Goal: Task Accomplishment & Management: Use online tool/utility

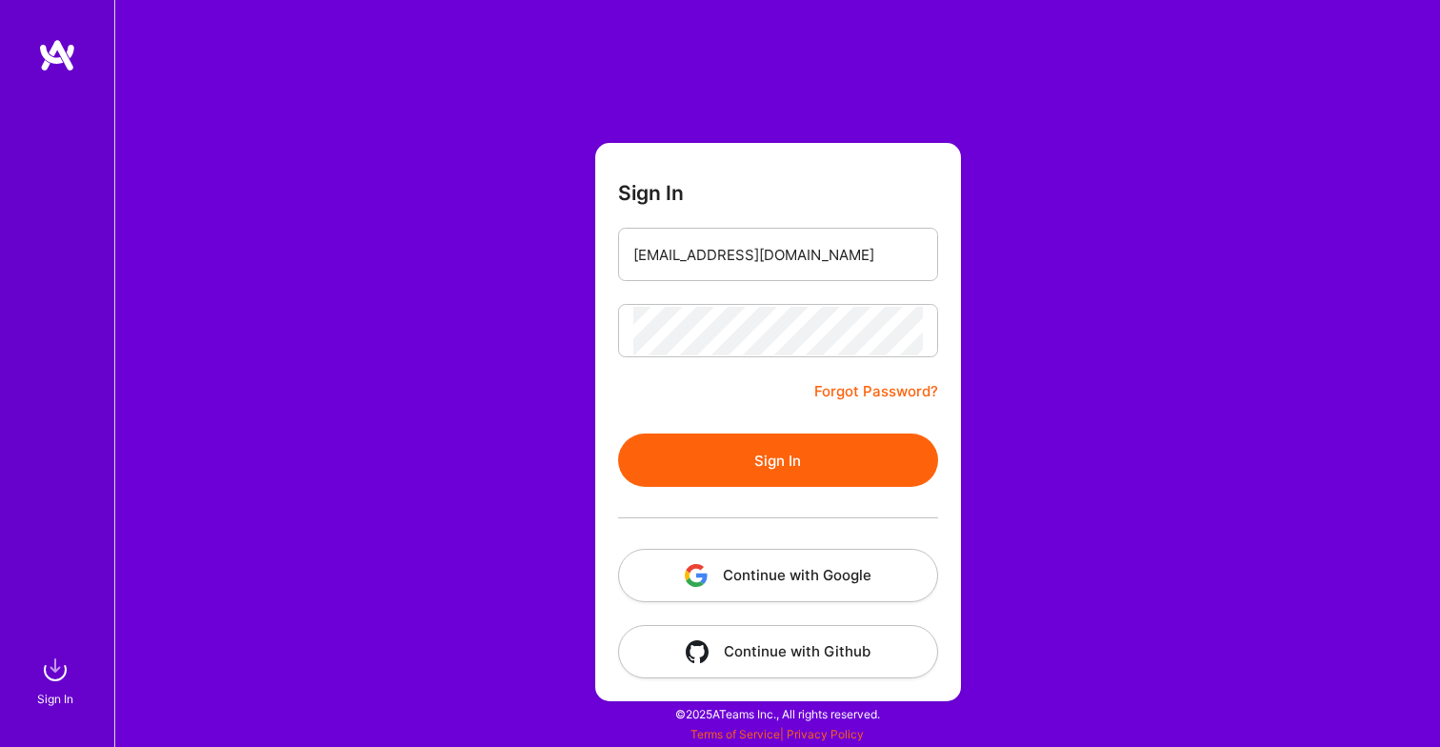
click at [778, 424] on form "Sign In [EMAIL_ADDRESS][DOMAIN_NAME] Forgot Password? Sign In Continue with Goo…" at bounding box center [778, 422] width 366 height 558
click at [778, 449] on button "Sign In" at bounding box center [778, 459] width 320 height 53
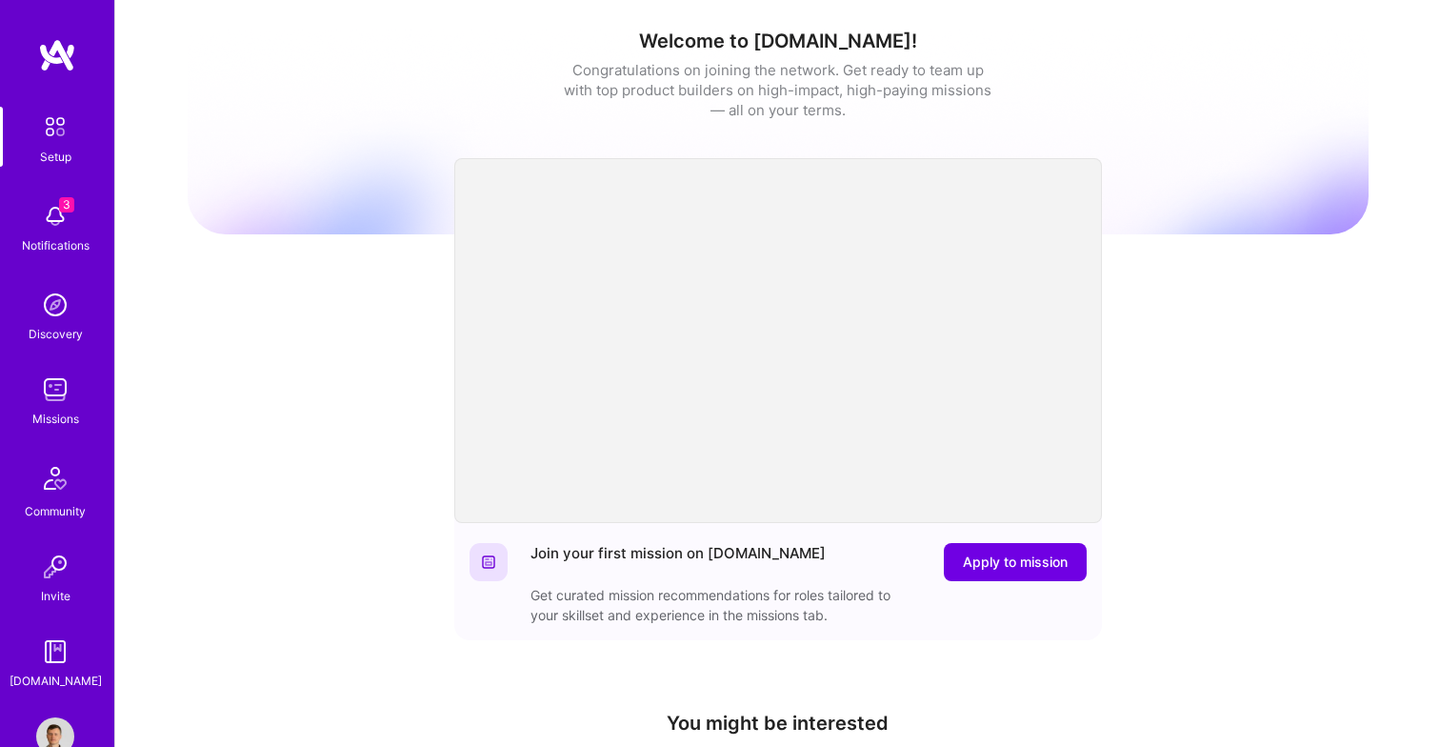
click at [75, 301] on link "Discovery" at bounding box center [55, 315] width 118 height 58
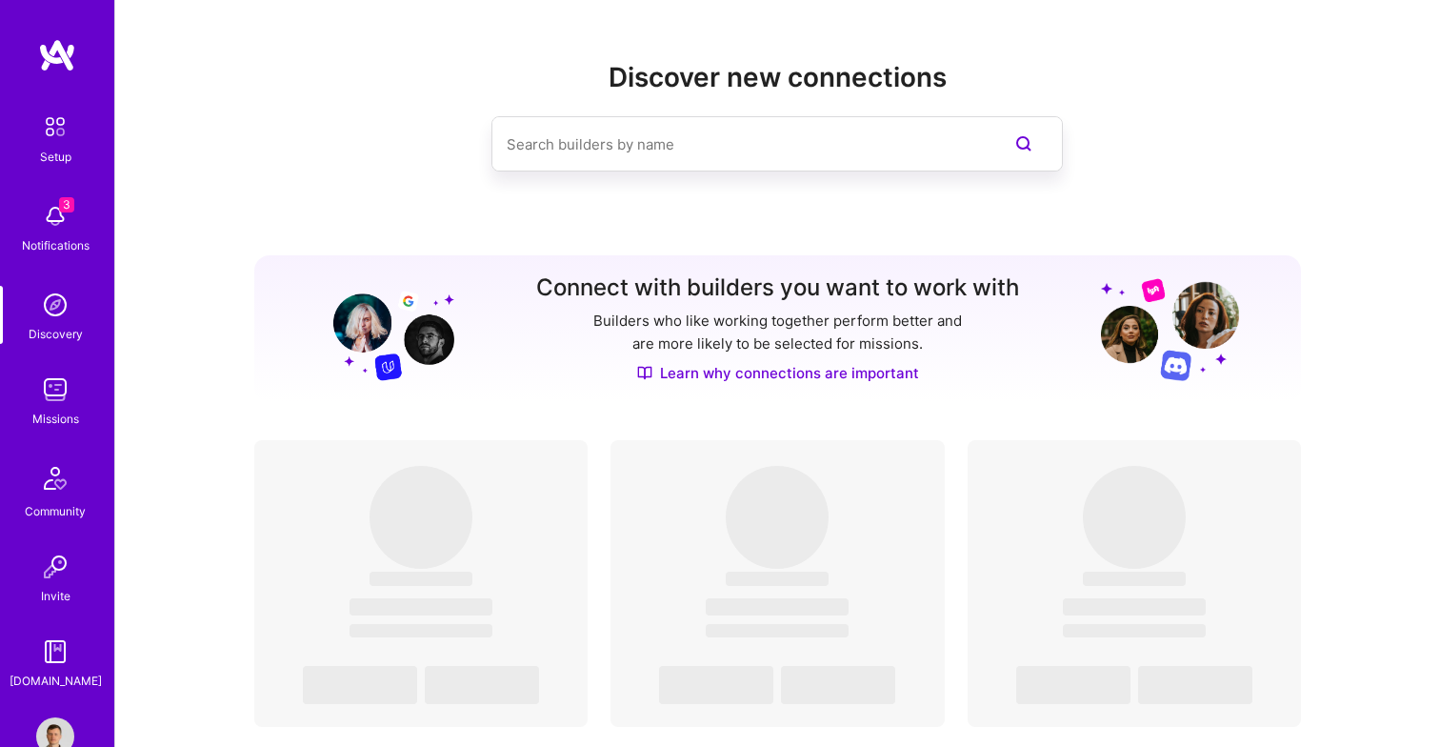
click at [66, 407] on img at bounding box center [55, 389] width 38 height 38
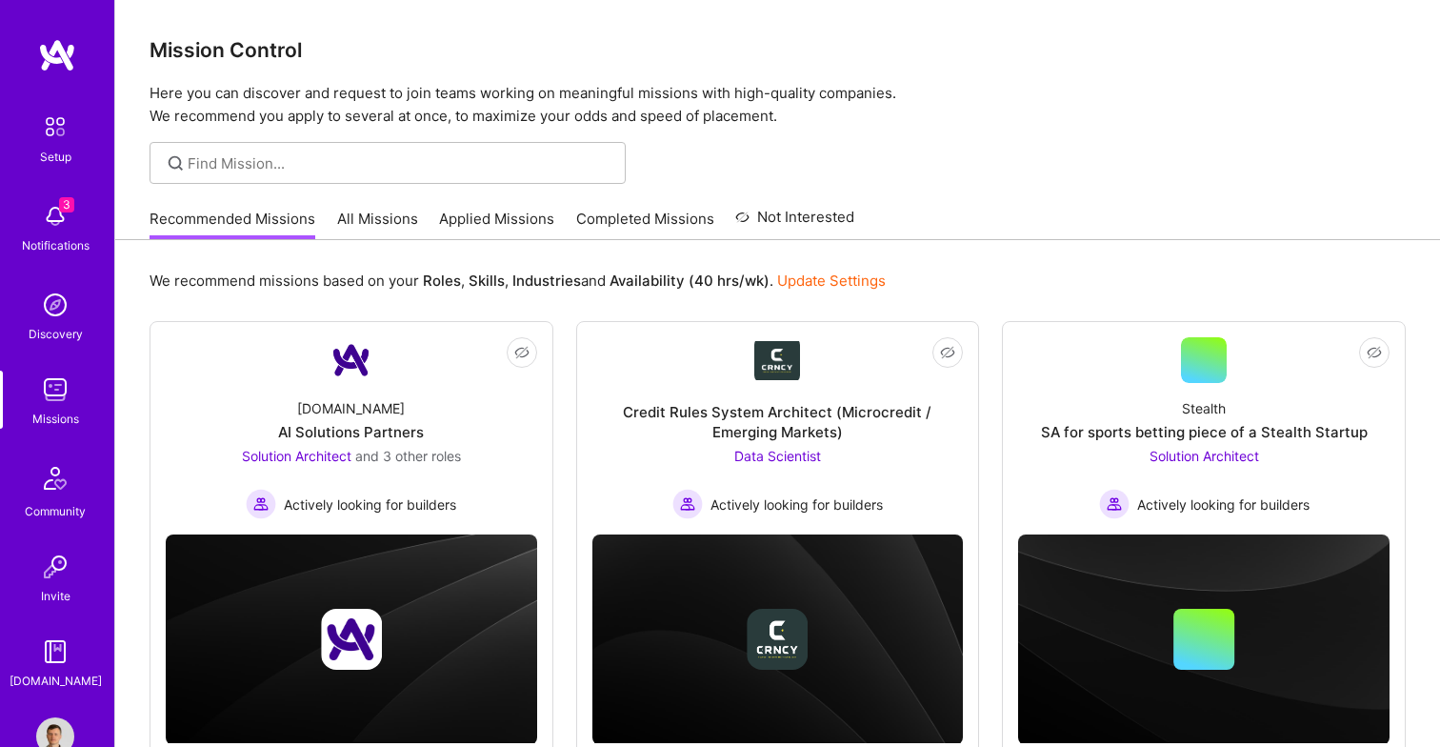
click at [405, 209] on link "All Missions" at bounding box center [377, 224] width 81 height 31
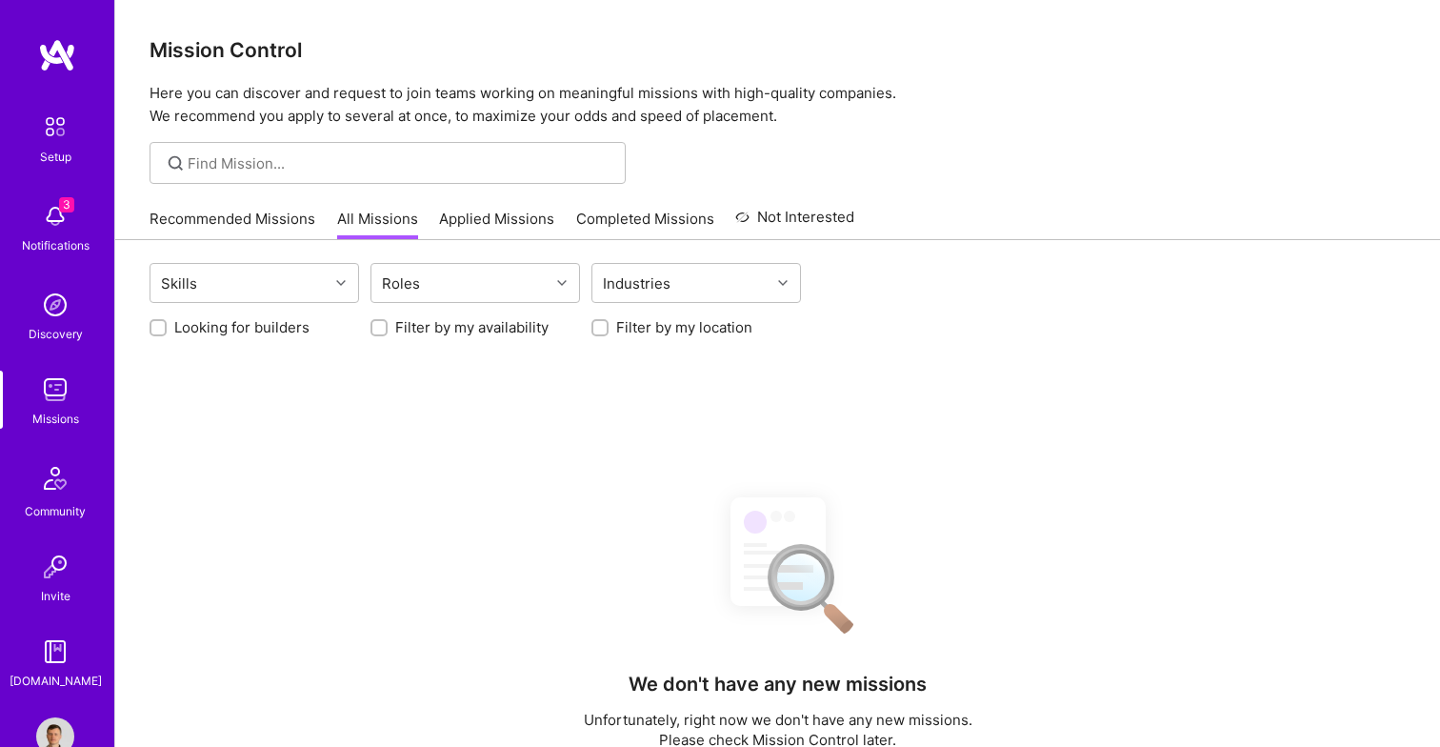
click at [476, 218] on link "Applied Missions" at bounding box center [496, 224] width 115 height 31
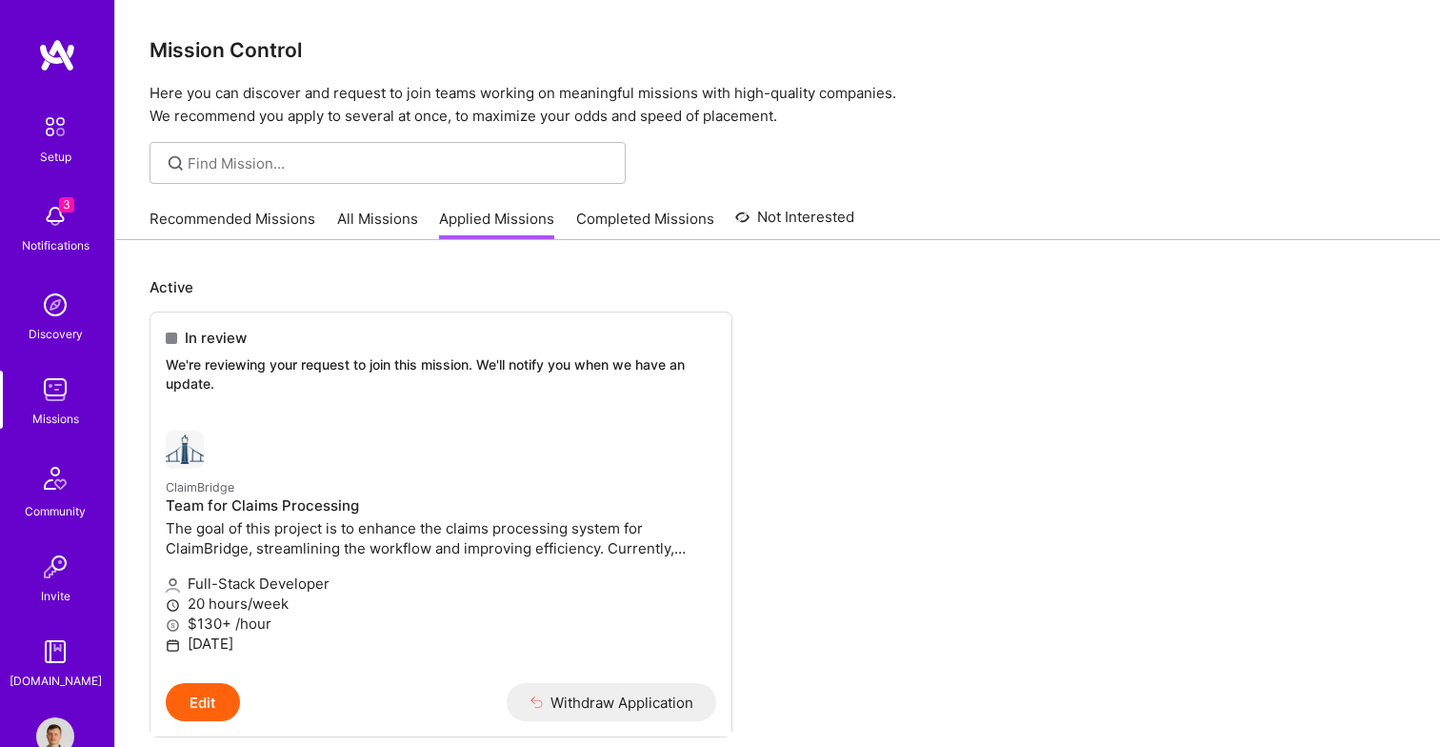
click at [650, 209] on link "Completed Missions" at bounding box center [645, 224] width 138 height 31
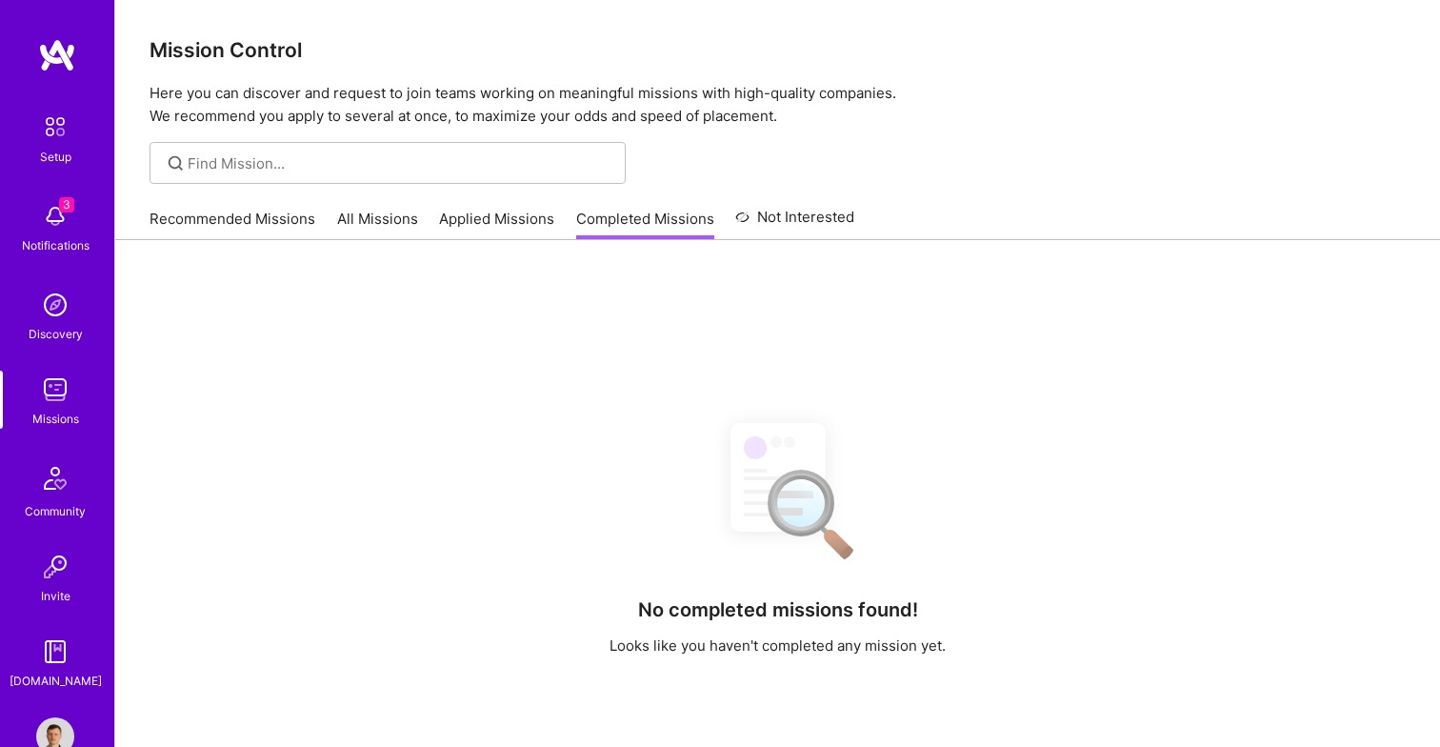
click at [805, 216] on link "Not Interested" at bounding box center [794, 223] width 119 height 34
click at [642, 216] on link "Completed Missions" at bounding box center [645, 224] width 138 height 31
click at [512, 216] on link "Applied Missions" at bounding box center [496, 224] width 115 height 31
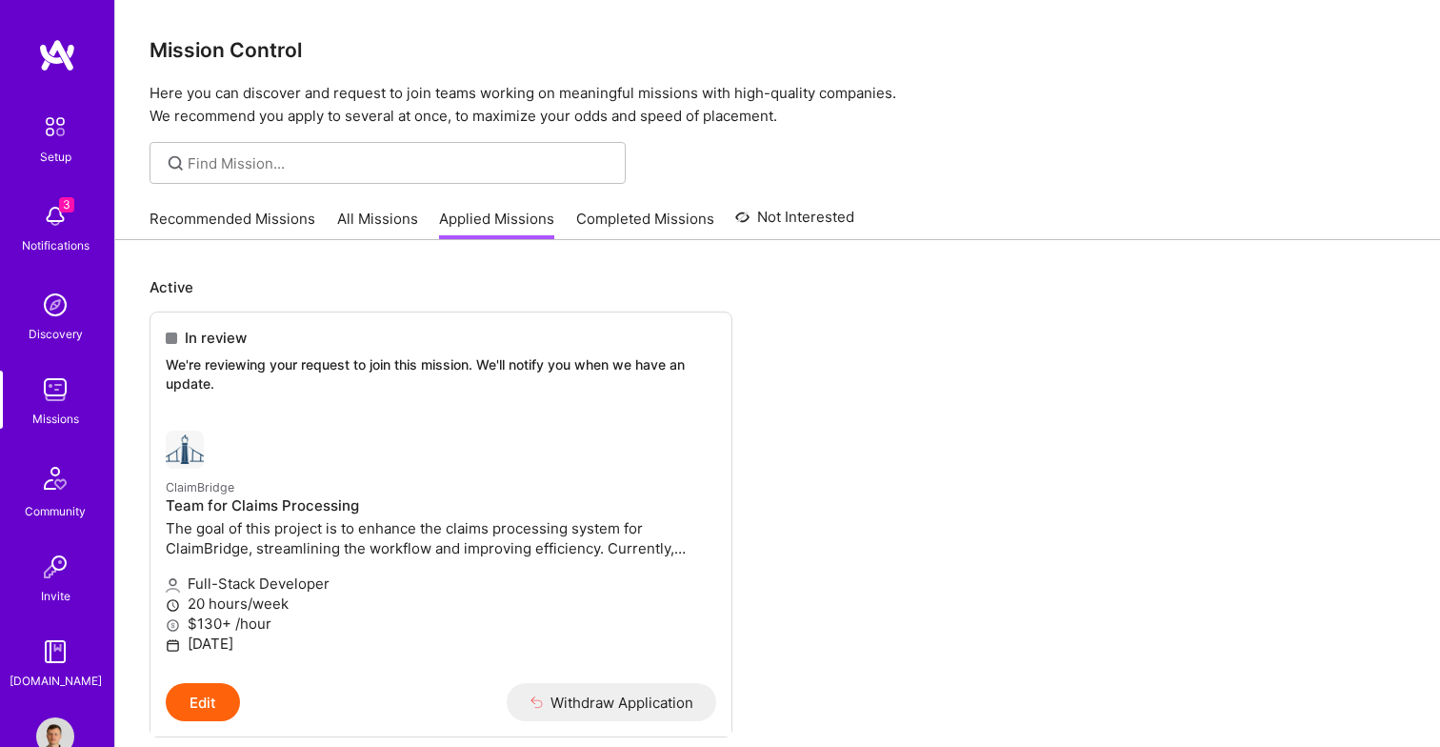
click at [377, 221] on link "All Missions" at bounding box center [377, 224] width 81 height 31
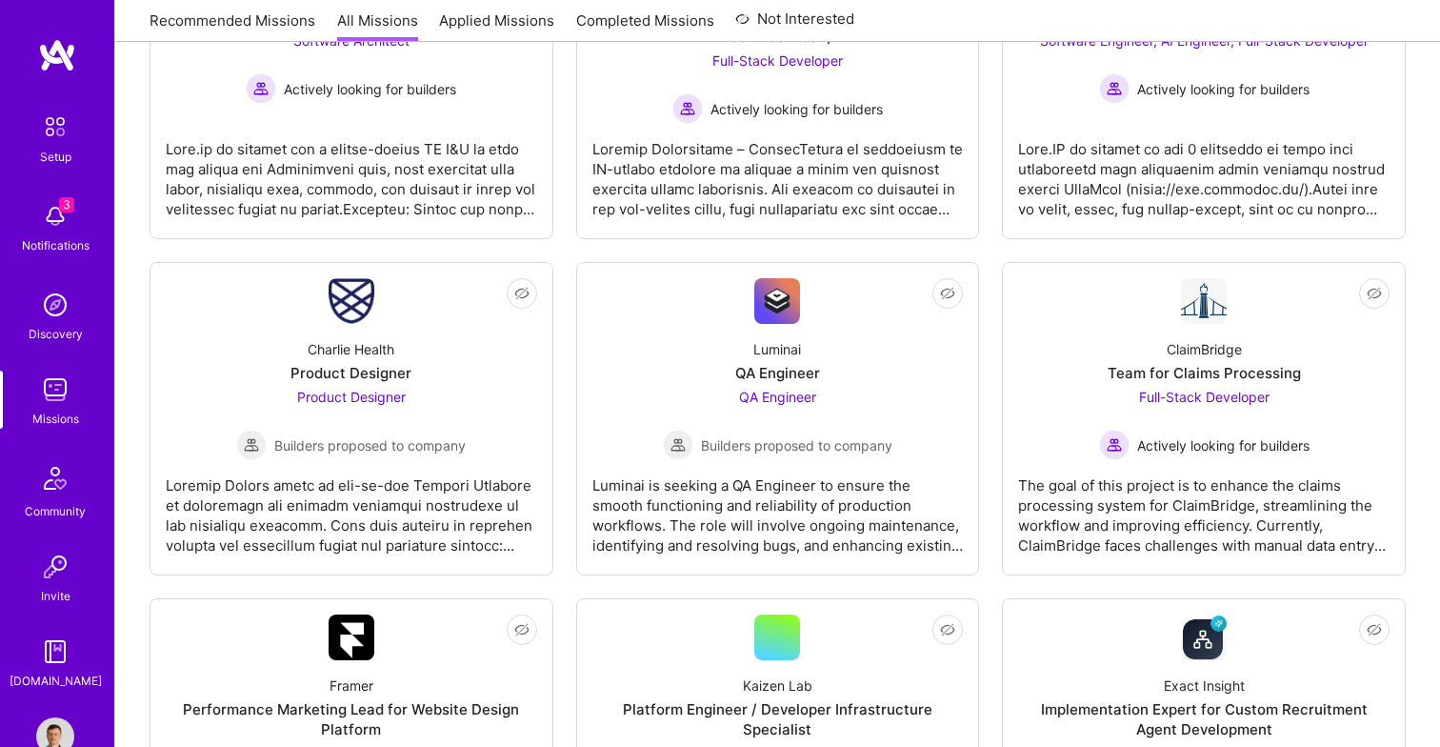
scroll to position [467, 0]
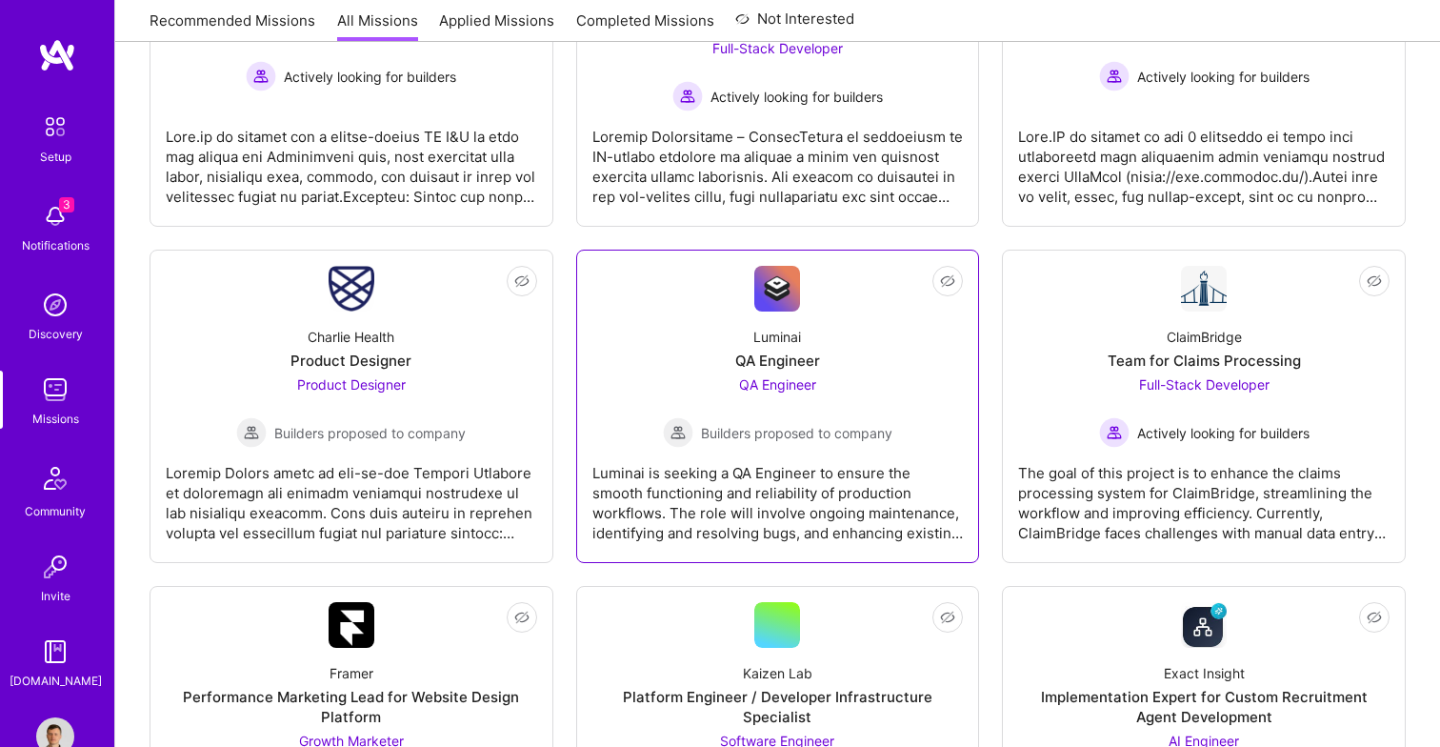
click at [785, 323] on div "Luminai QA Engineer QA Engineer Builders proposed to company" at bounding box center [777, 379] width 371 height 136
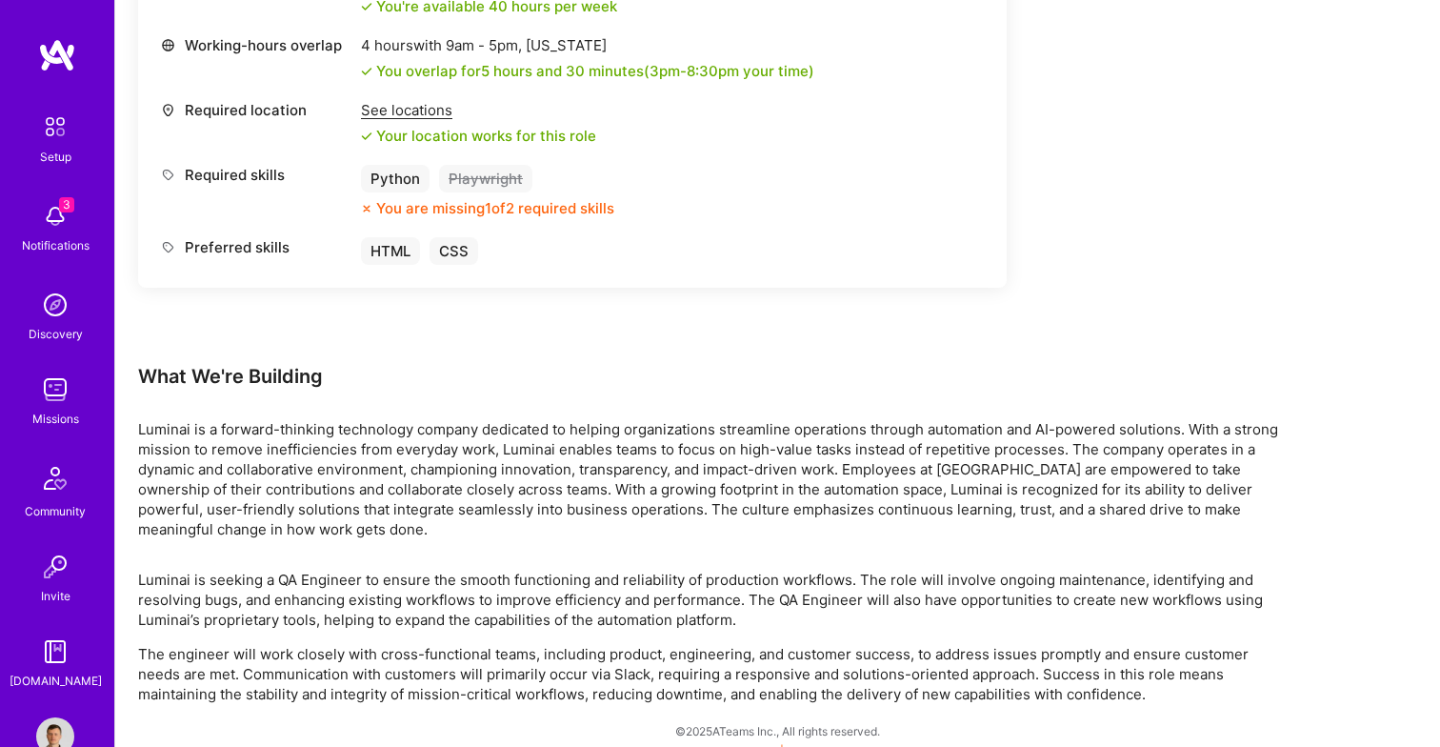
scroll to position [801, 0]
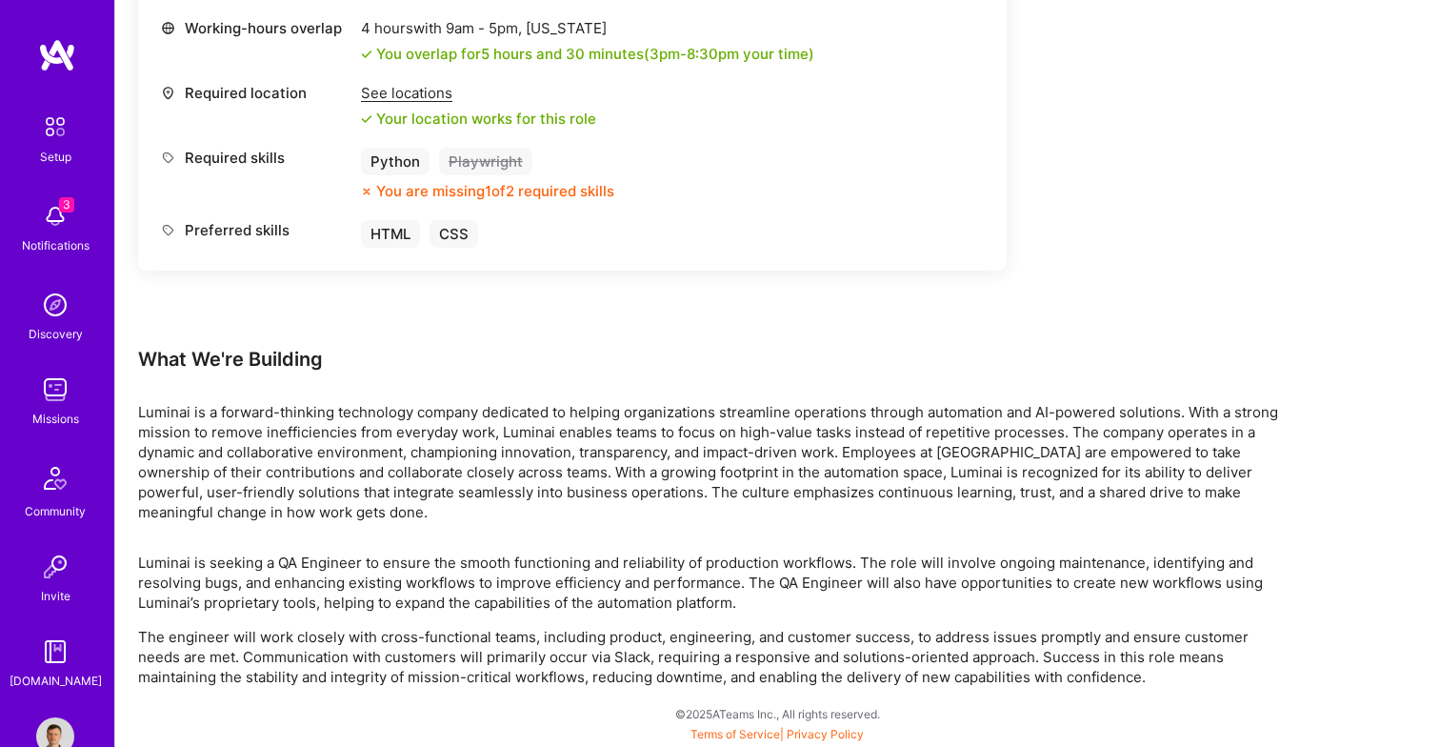
click at [169, 405] on p "Luminai is a forward-thinking technology company dedicated to helping organizat…" at bounding box center [709, 462] width 1143 height 120
click at [70, 226] on img at bounding box center [55, 216] width 38 height 38
click at [54, 399] on img at bounding box center [55, 389] width 38 height 38
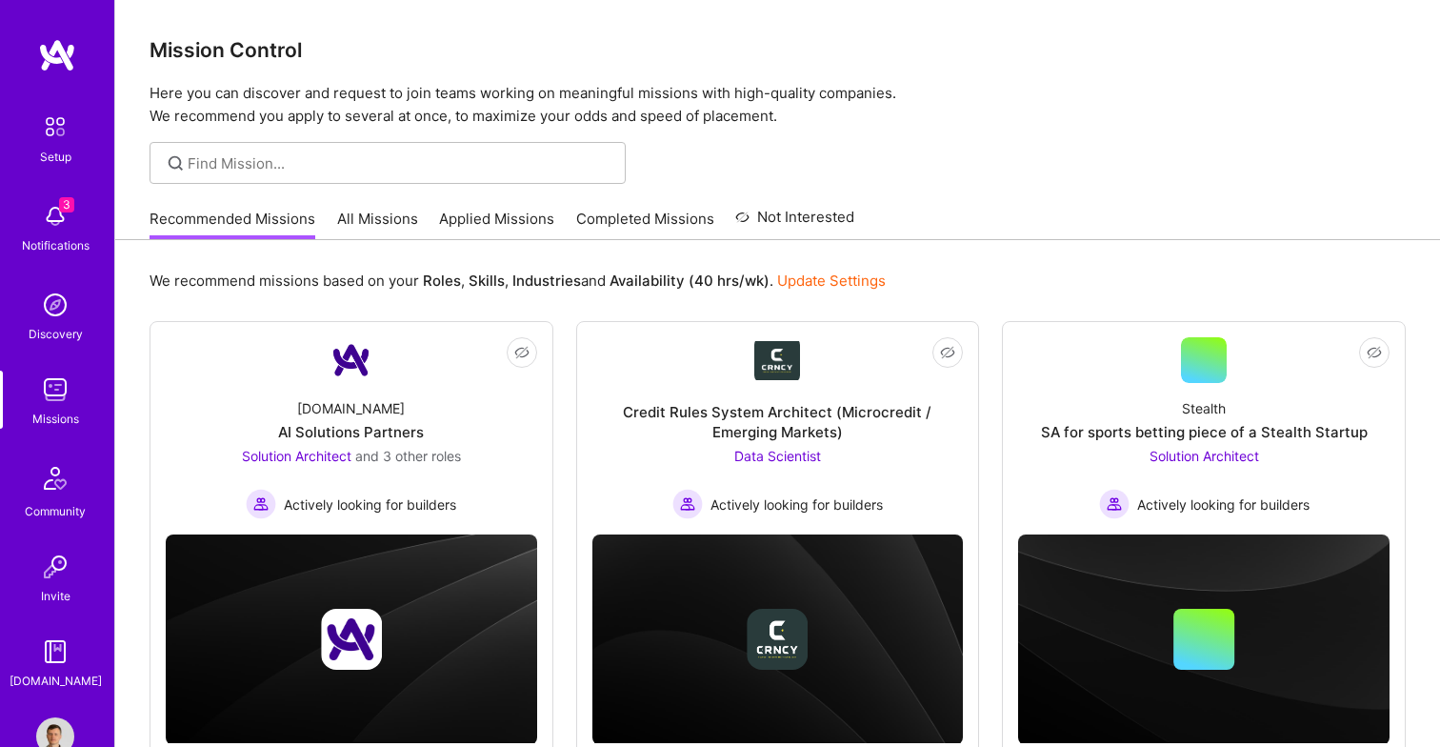
click at [403, 209] on link "All Missions" at bounding box center [377, 224] width 81 height 31
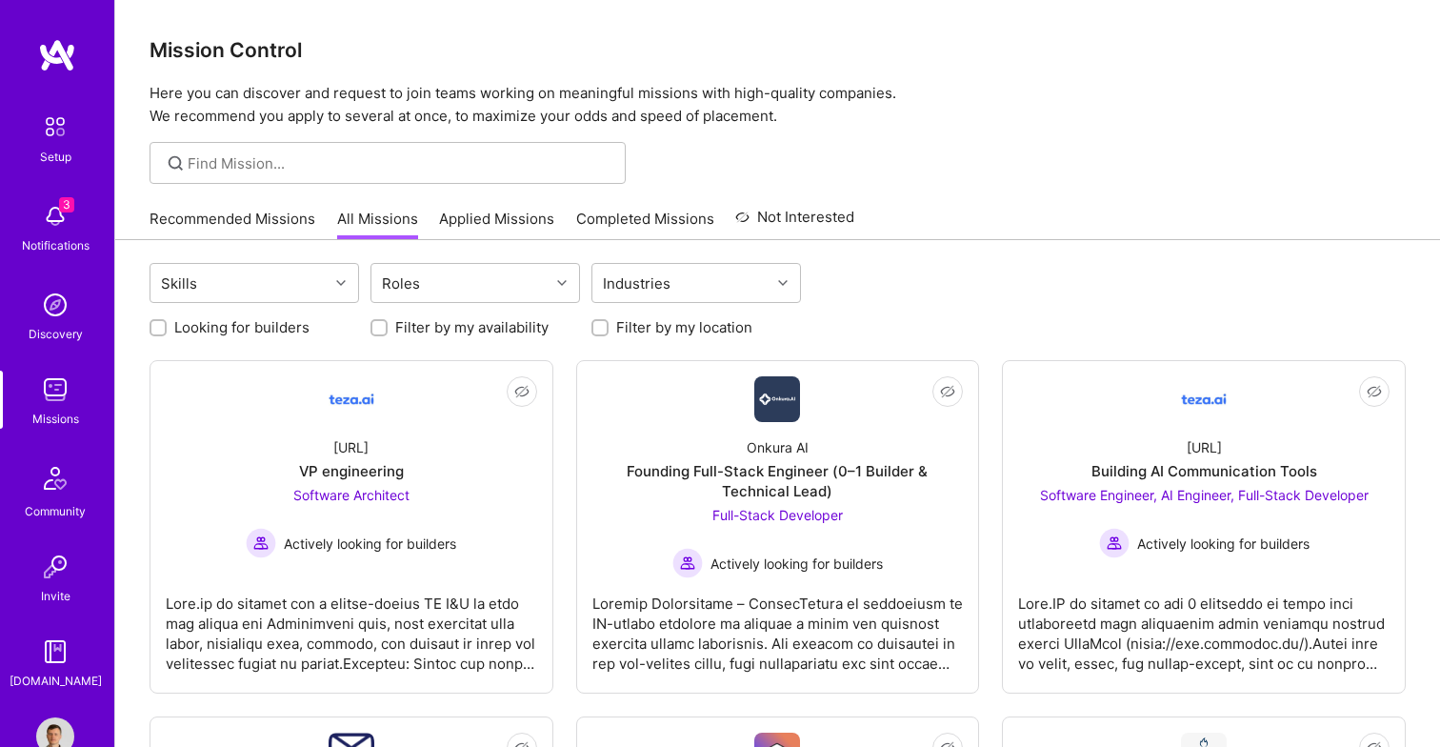
click at [458, 211] on link "Applied Missions" at bounding box center [496, 224] width 115 height 31
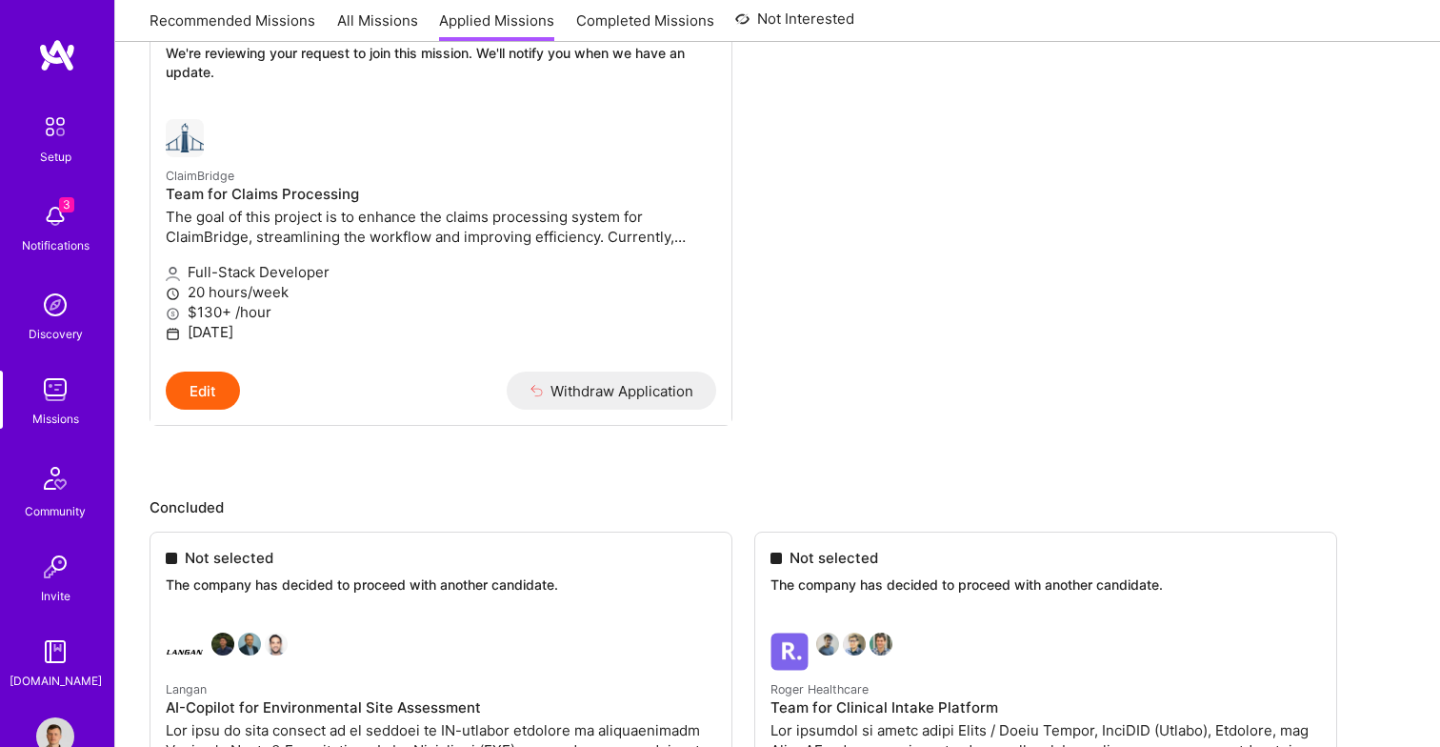
scroll to position [523, 0]
